Goal: Task Accomplishment & Management: Use online tool/utility

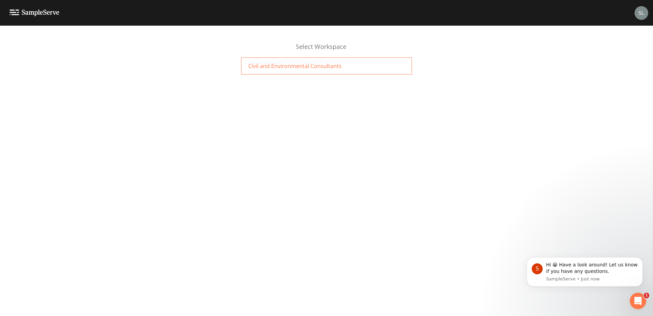
click at [329, 71] on div "Civil and Environmental Consultants" at bounding box center [326, 65] width 171 height 17
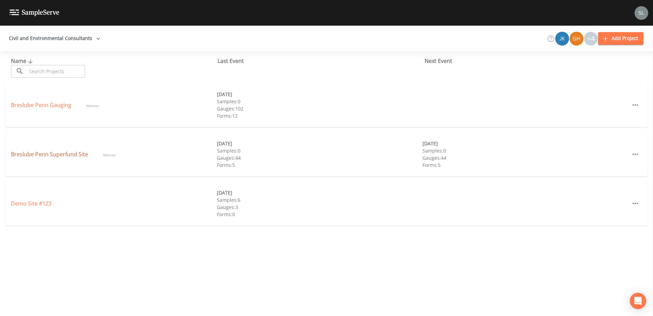
click at [61, 155] on link "Breslube Penn Superfund Site" at bounding box center [50, 154] width 79 height 8
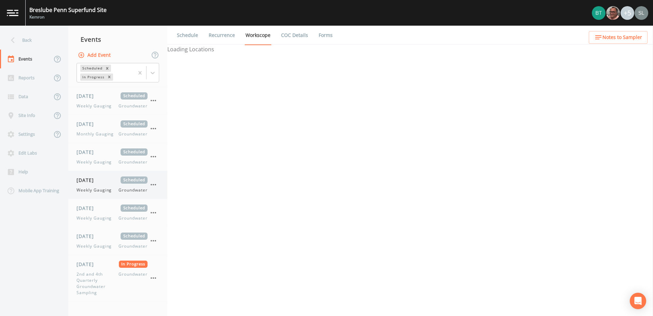
scroll to position [478, 0]
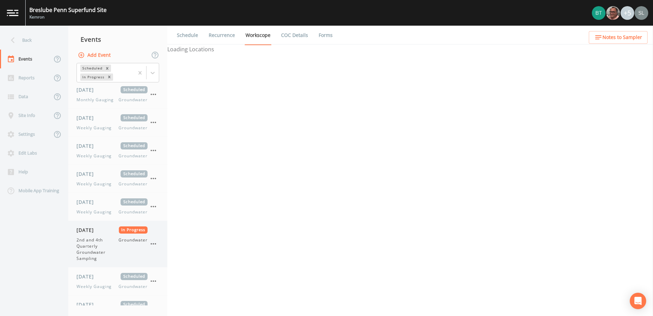
click at [98, 234] on div "10/06/2025 In Progress 2nd and 4th Quarterly Groundwater Sampling Groundwater" at bounding box center [112, 243] width 71 height 35
select select "4f082be6-97a7-4f70-a81f-c26a4e896ad7"
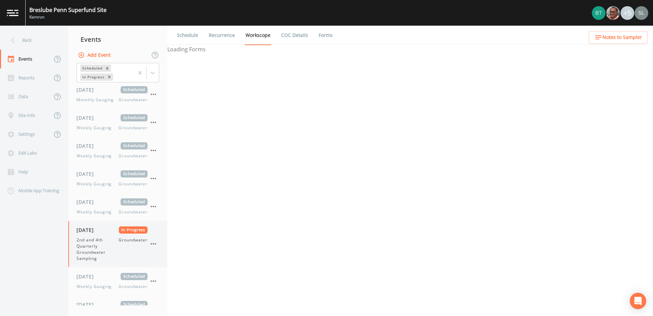
select select "4f082be6-97a7-4f70-a81f-c26a4e896ad7"
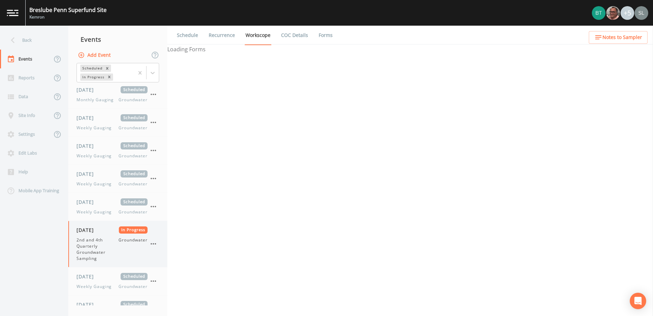
select select "4f082be6-97a7-4f70-a81f-c26a4e896ad7"
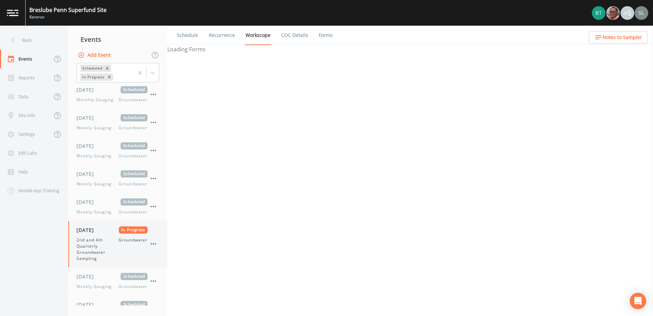
select select "4f082be6-97a7-4f70-a81f-c26a4e896ad7"
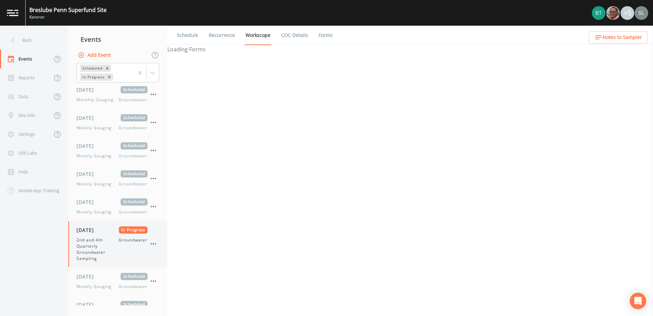
select select "4f082be6-97a7-4f70-a81f-c26a4e896ad7"
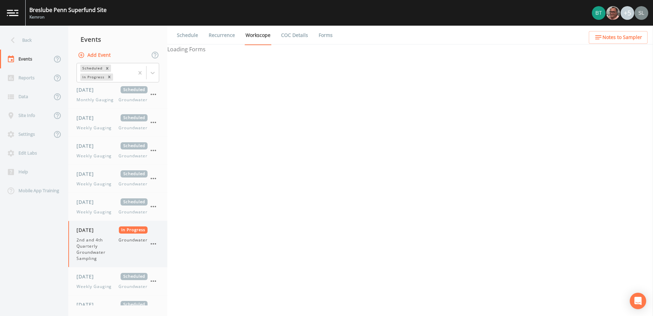
select select "4f082be6-97a7-4f70-a81f-c26a4e896ad7"
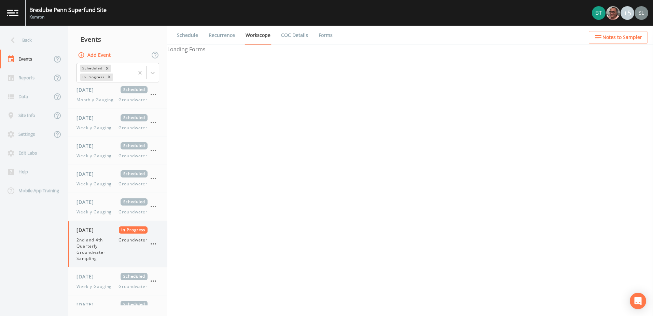
select select "4f082be6-97a7-4f70-a81f-c26a4e896ad7"
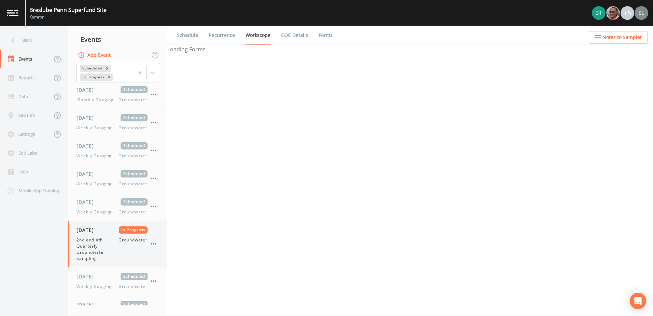
select select "4f082be6-97a7-4f70-a81f-c26a4e896ad7"
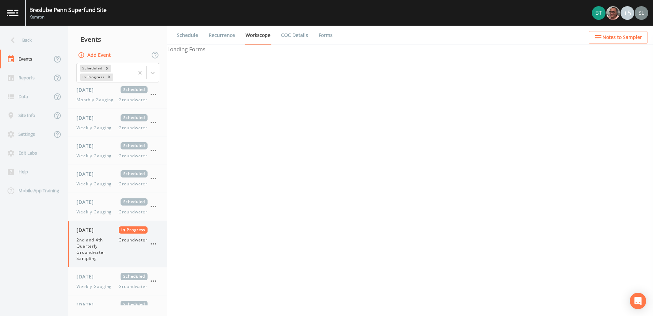
select select "4f082be6-97a7-4f70-a81f-c26a4e896ad7"
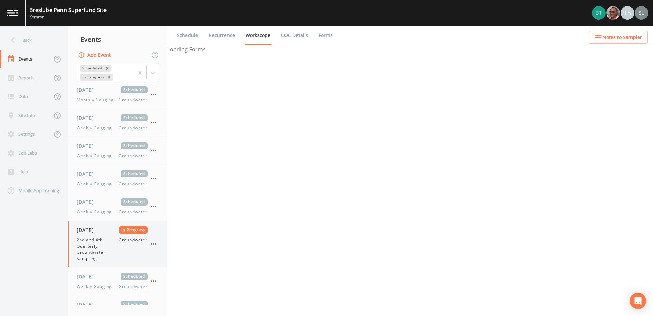
select select "4f082be6-97a7-4f70-a81f-c26a4e896ad7"
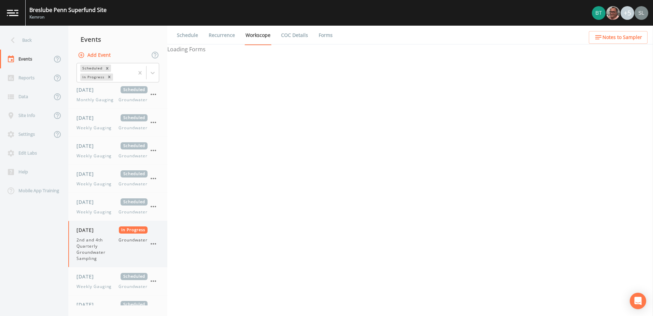
select select "4f082be6-97a7-4f70-a81f-c26a4e896ad7"
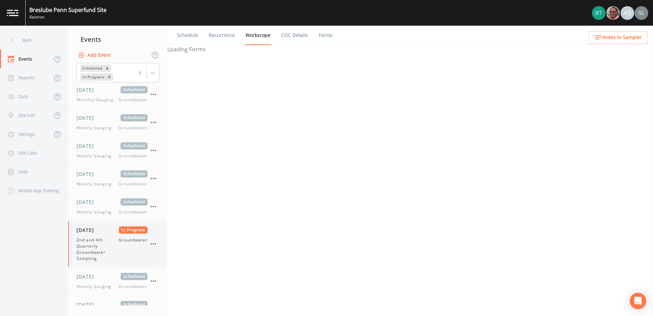
select select "4f082be6-97a7-4f70-a81f-c26a4e896ad7"
select select "d1353bd6-e69c-47f2-b562-038a0934dacb"
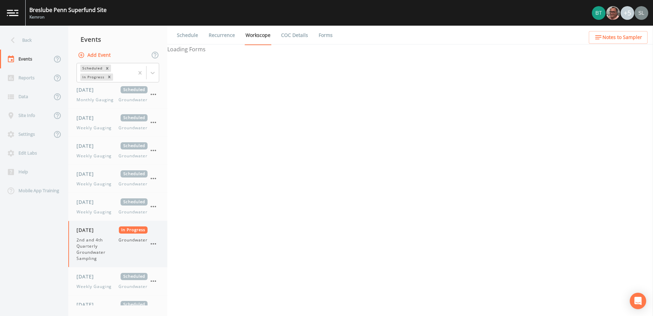
select select "d1353bd6-e69c-47f2-b562-038a0934dacb"
select select "18bf5c16-5ec9-4d5b-90ae-4f744cd40ce2"
select select "99fb0f6b-7b06-4e92-a260-432c5ac55dfc"
select select "f37c443a-374a-4031-acf4-1100f52570ad"
select select "fbf0c5b7-c2f6-41ec-8fe7-418ca1adb56d"
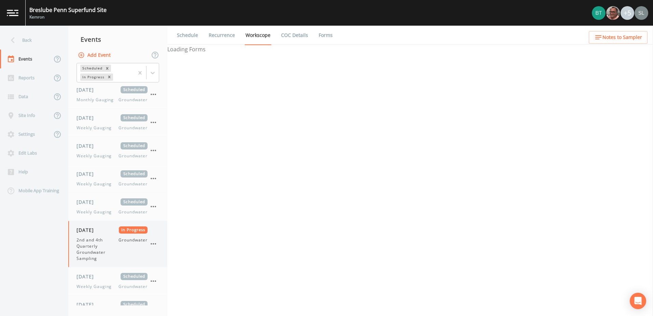
select select "334a6a0b-7251-4773-ac0d-713af01ad080"
select select "7f2cf5a2-5f6a-4be0-8ae4-15b445be83bb"
select select "be110762-a936-450e-bebb-50e7ccc32287"
select select "c6f664dd-56f6-412a-ae1e-e55b61dc6306"
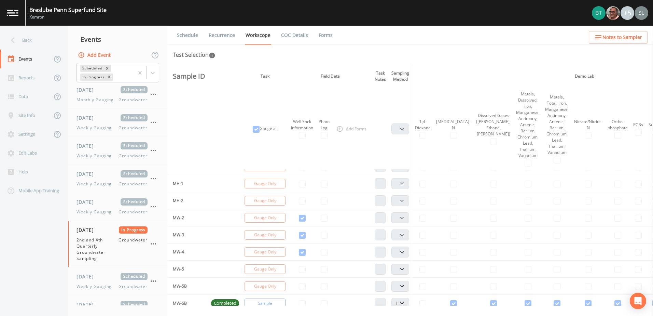
scroll to position [376, 0]
